Goal: Check status

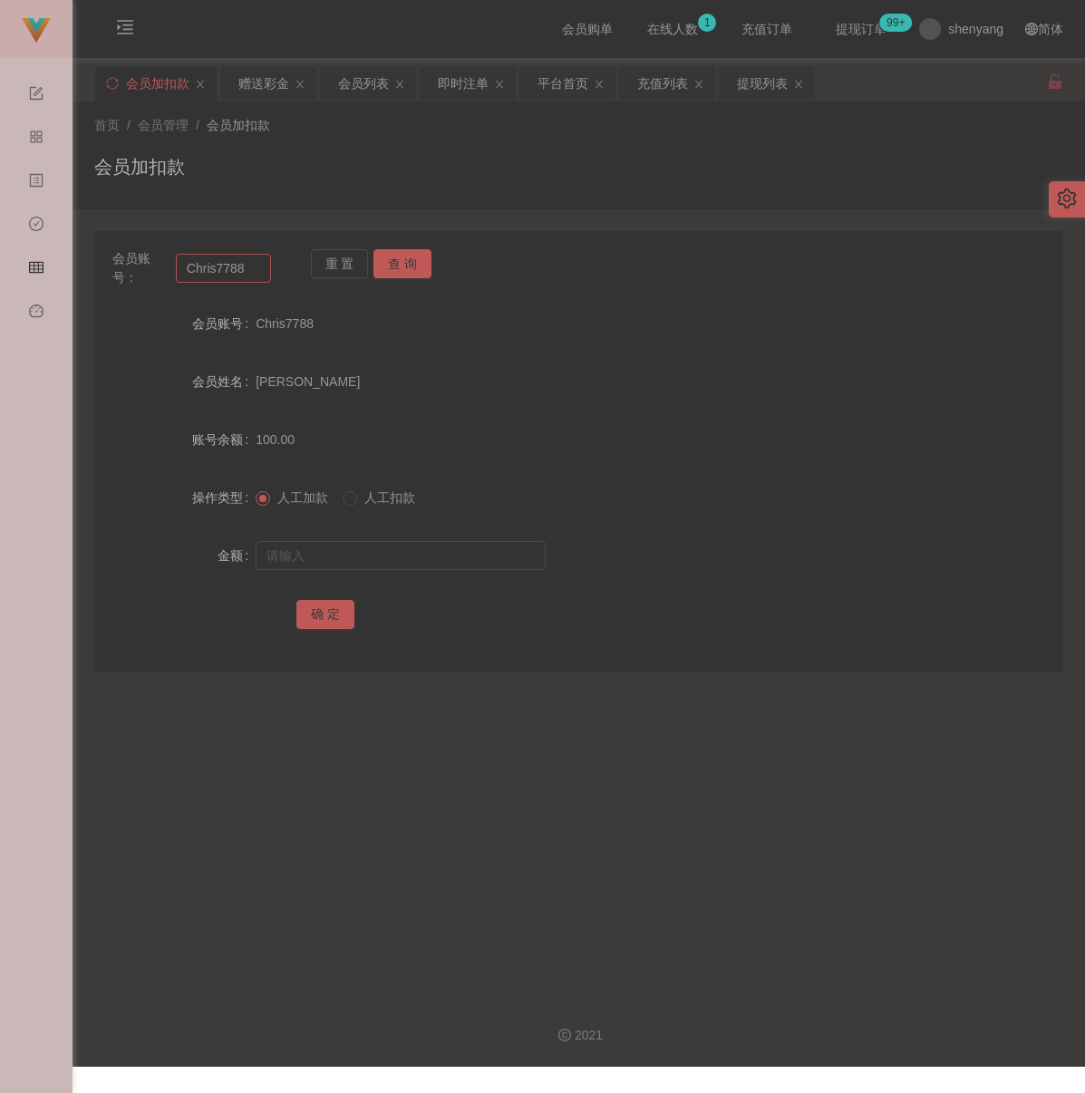
click at [253, 272] on input "Chris7788" at bounding box center [223, 268] width 95 height 29
type input "9782"
click at [422, 258] on button "查 询" at bounding box center [403, 263] width 58 height 29
click at [422, 547] on input "text" at bounding box center [401, 555] width 290 height 29
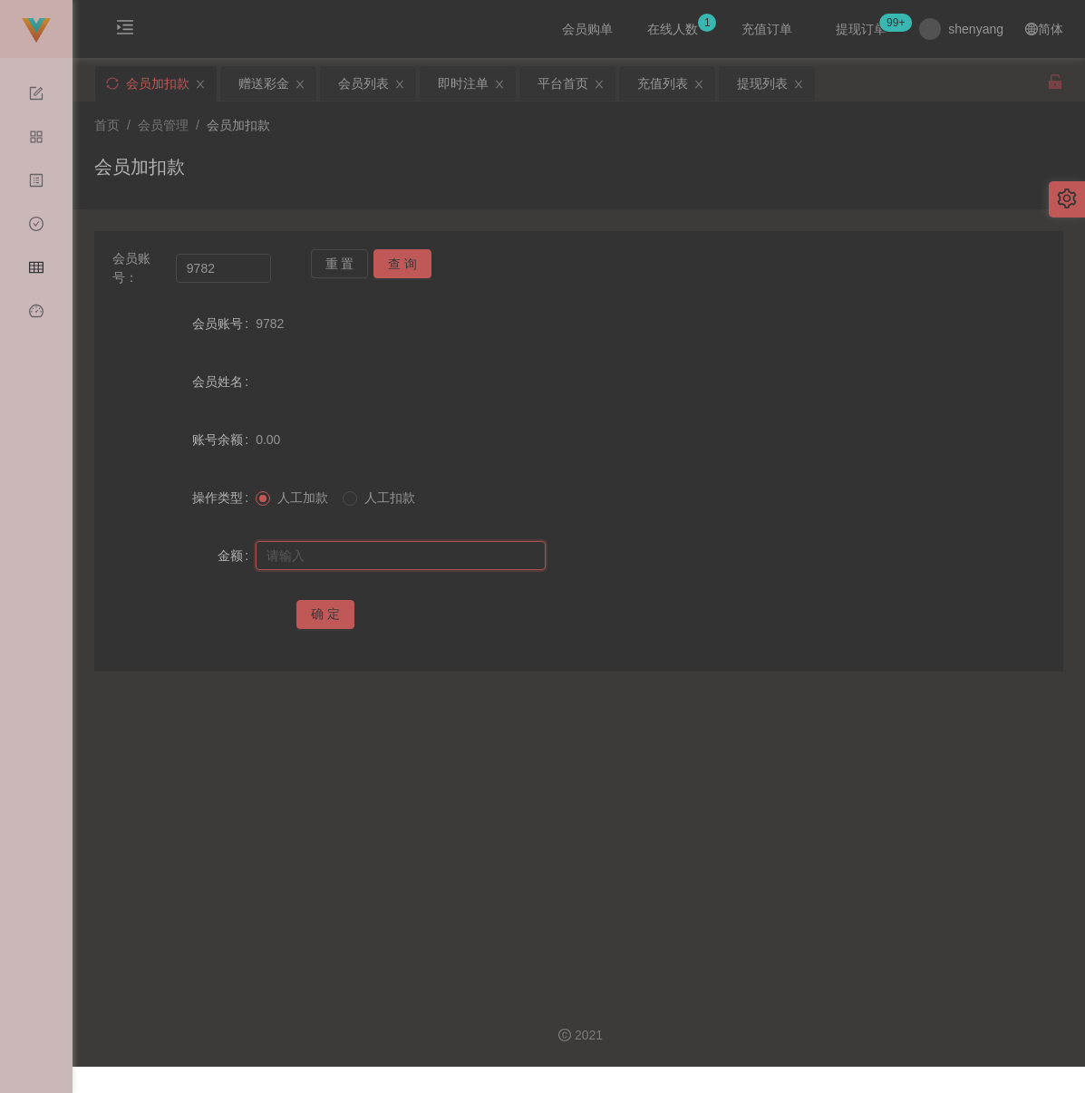
click at [381, 545] on input "text" at bounding box center [401, 555] width 290 height 29
paste input "1200"
type input "1200"
drag, startPoint x: 337, startPoint y: 615, endPoint x: 375, endPoint y: 635, distance: 43.0
click at [337, 615] on button "确 定" at bounding box center [325, 614] width 58 height 29
